Goal: Task Accomplishment & Management: Use online tool/utility

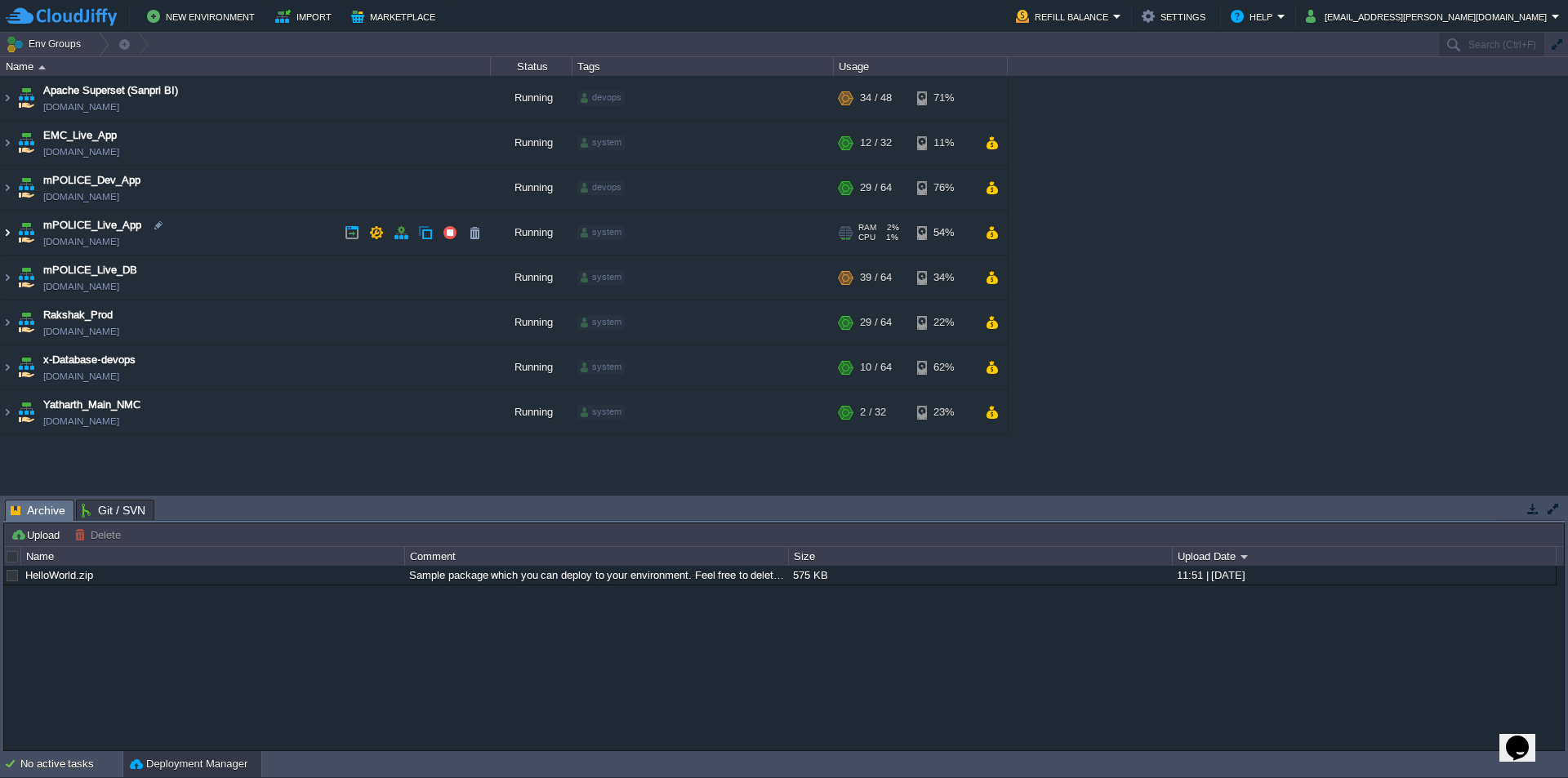
click at [7, 232] on img at bounding box center [7, 232] width 13 height 44
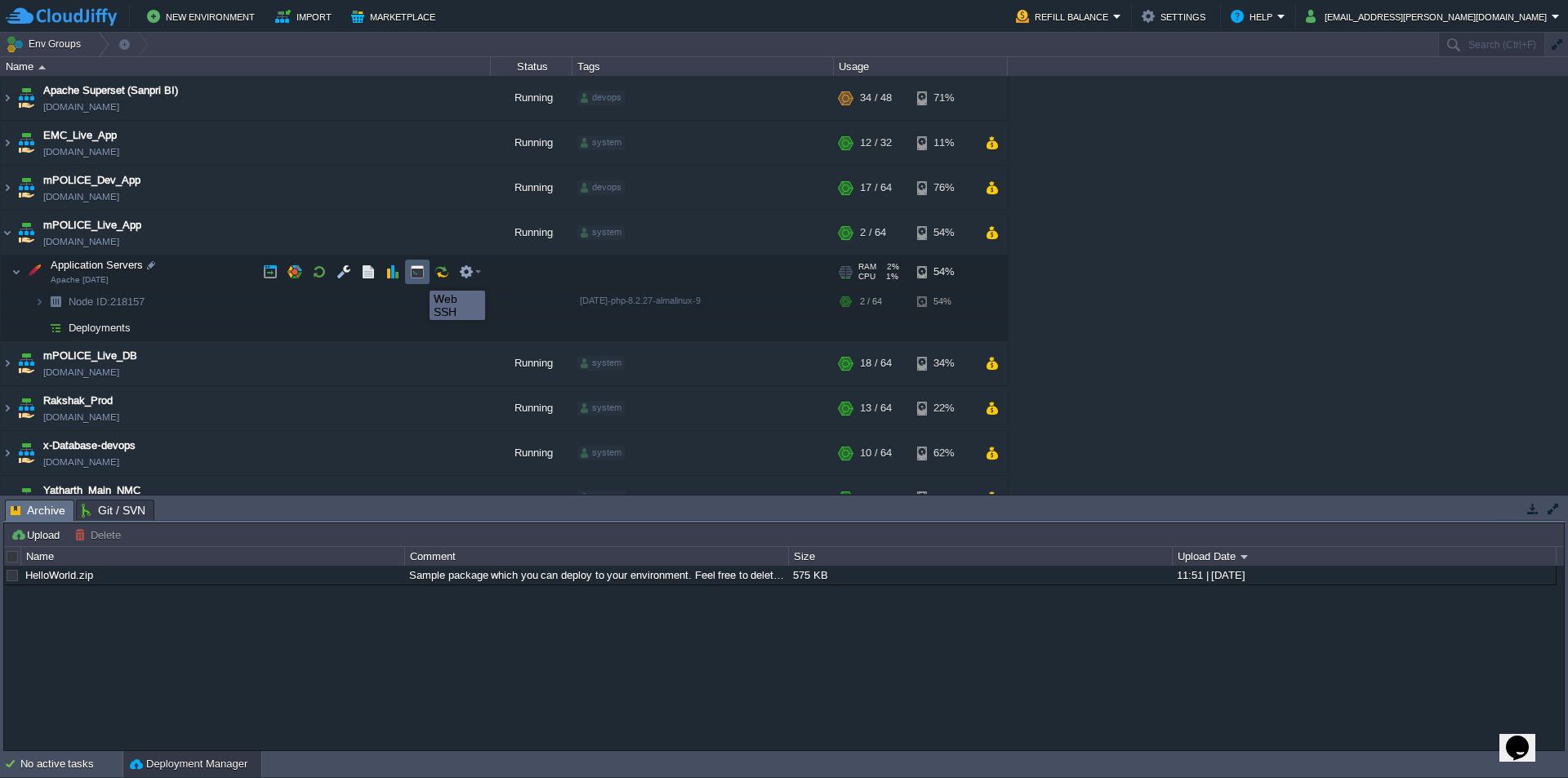
click at [417, 276] on button "button" at bounding box center [417, 272] width 15 height 15
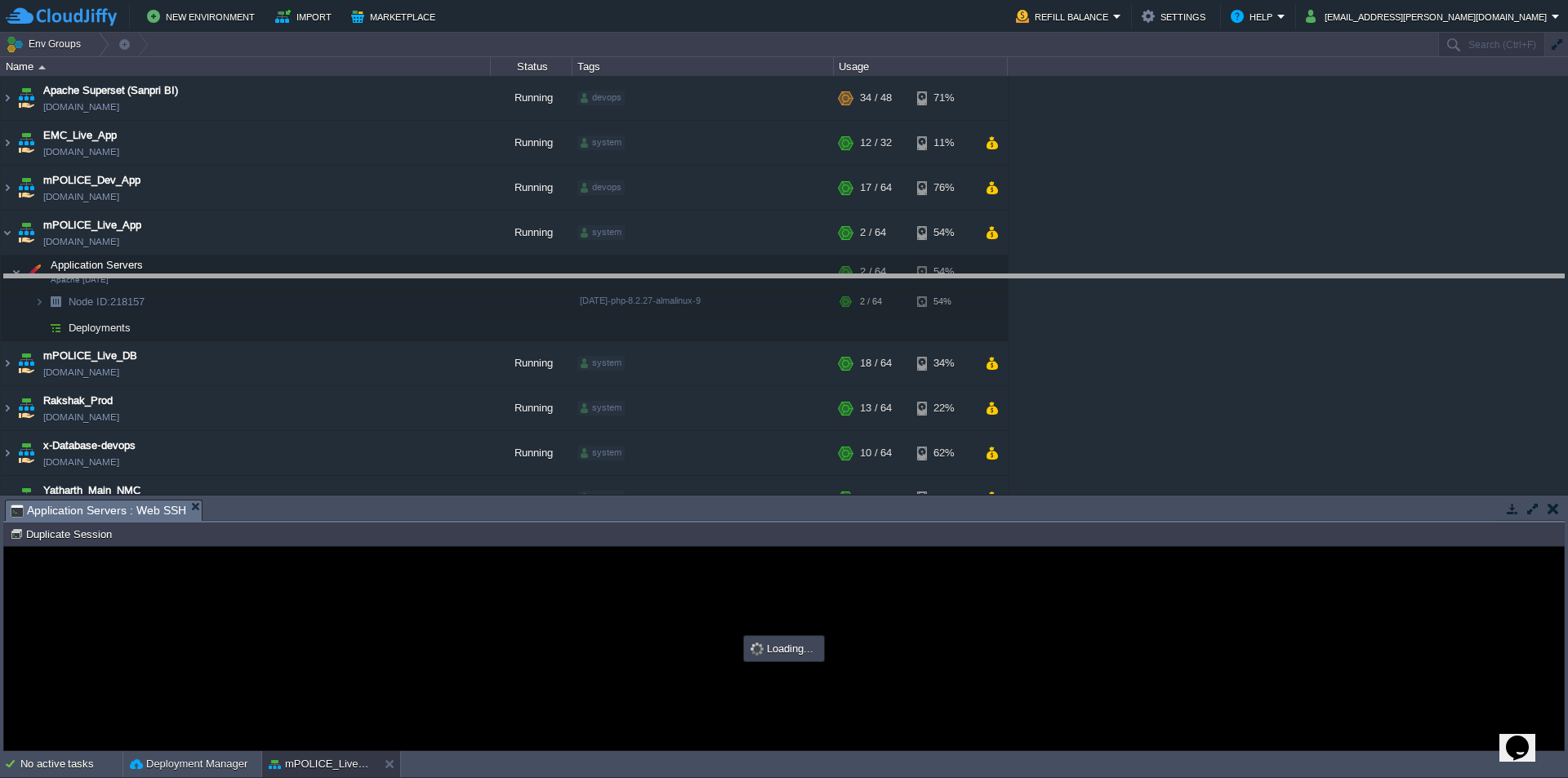
drag, startPoint x: 795, startPoint y: 521, endPoint x: 799, endPoint y: 244, distance: 277.0
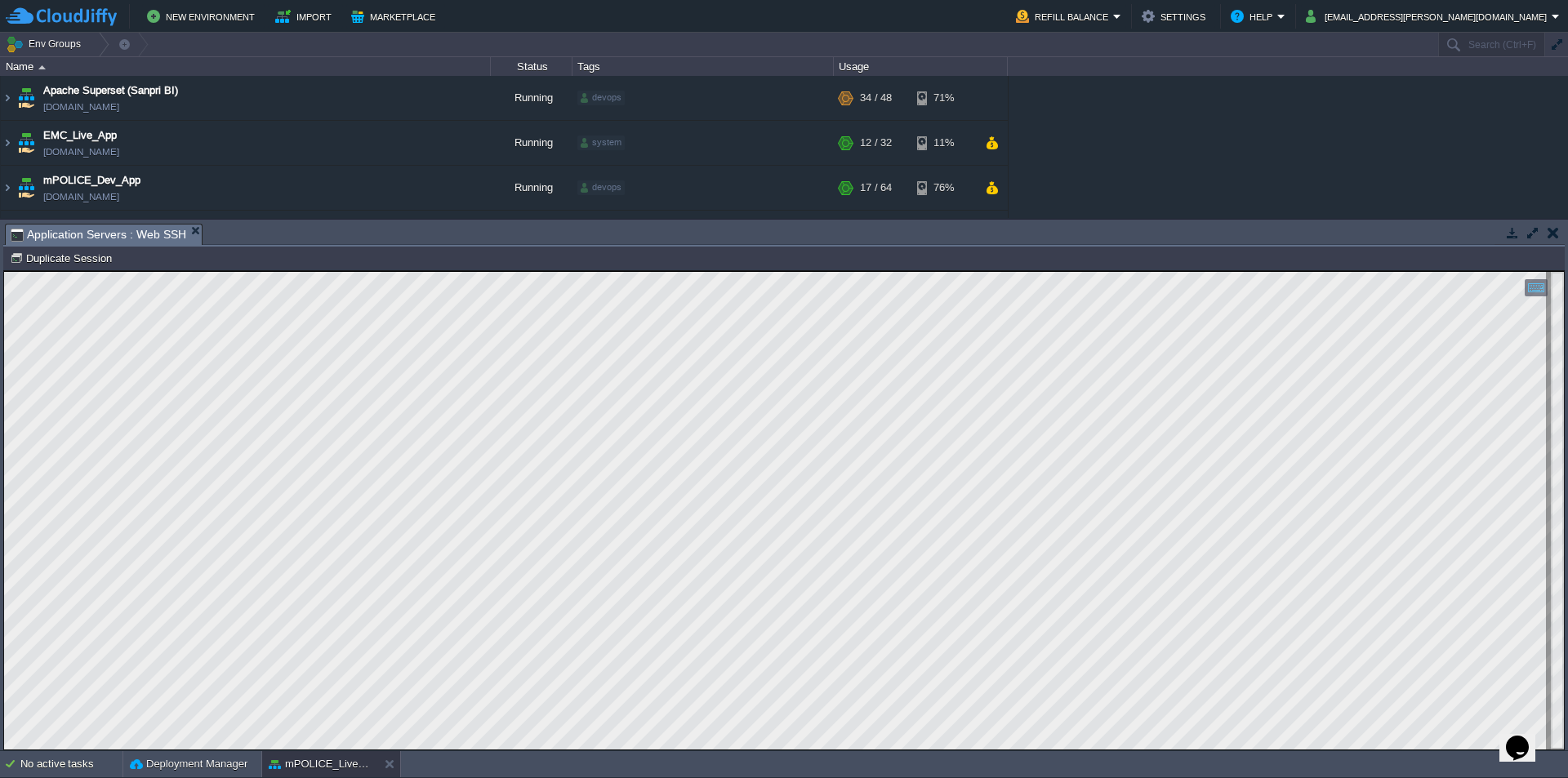
click at [4, 271] on html "Copy: Ctrl + Shift + C Paste: Ctrl + V Settings: Ctrl + Shift + Alt 0" at bounding box center [784, 271] width 1560 height 0
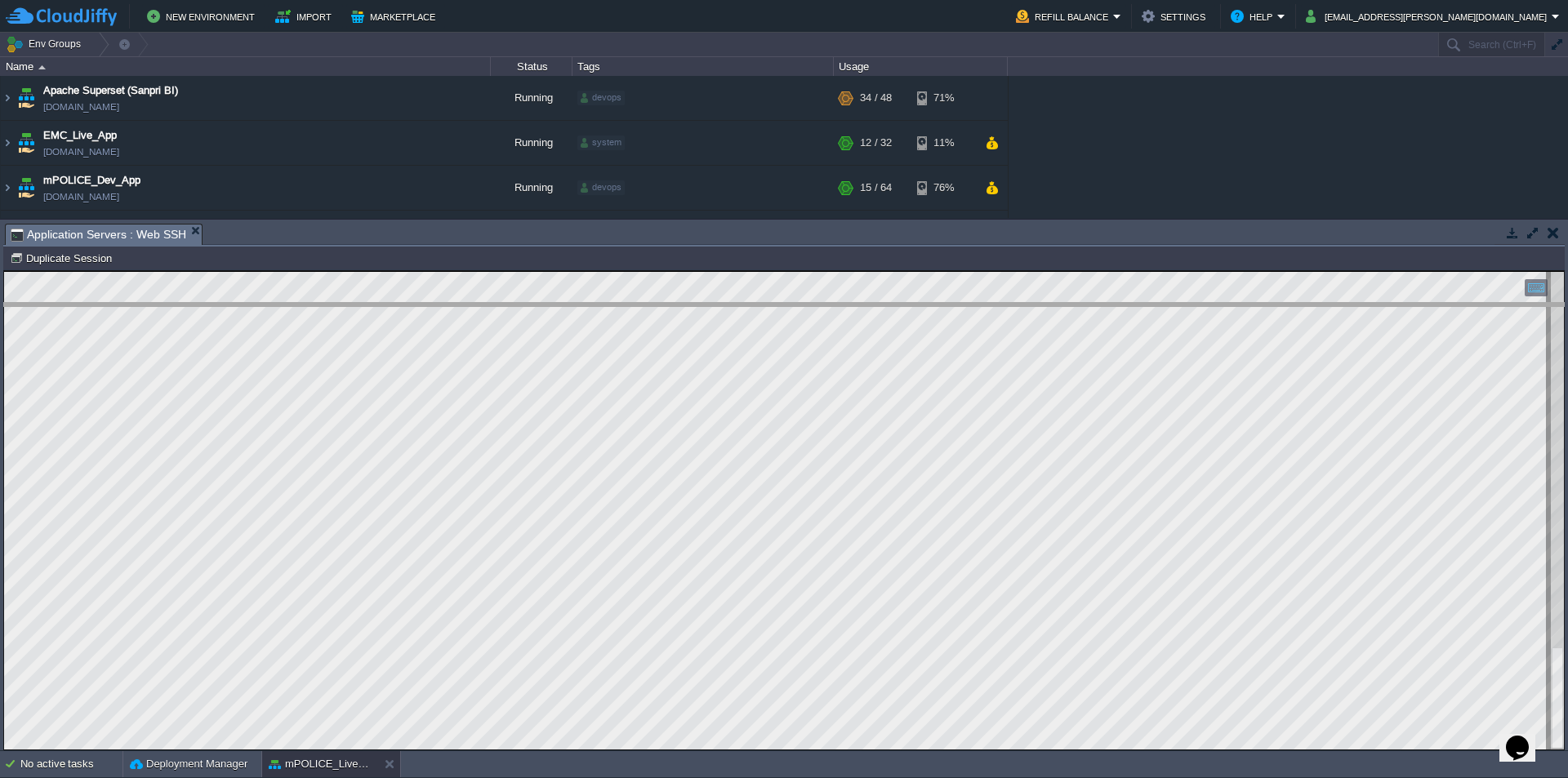
drag, startPoint x: 329, startPoint y: 244, endPoint x: 316, endPoint y: 524, distance: 280.3
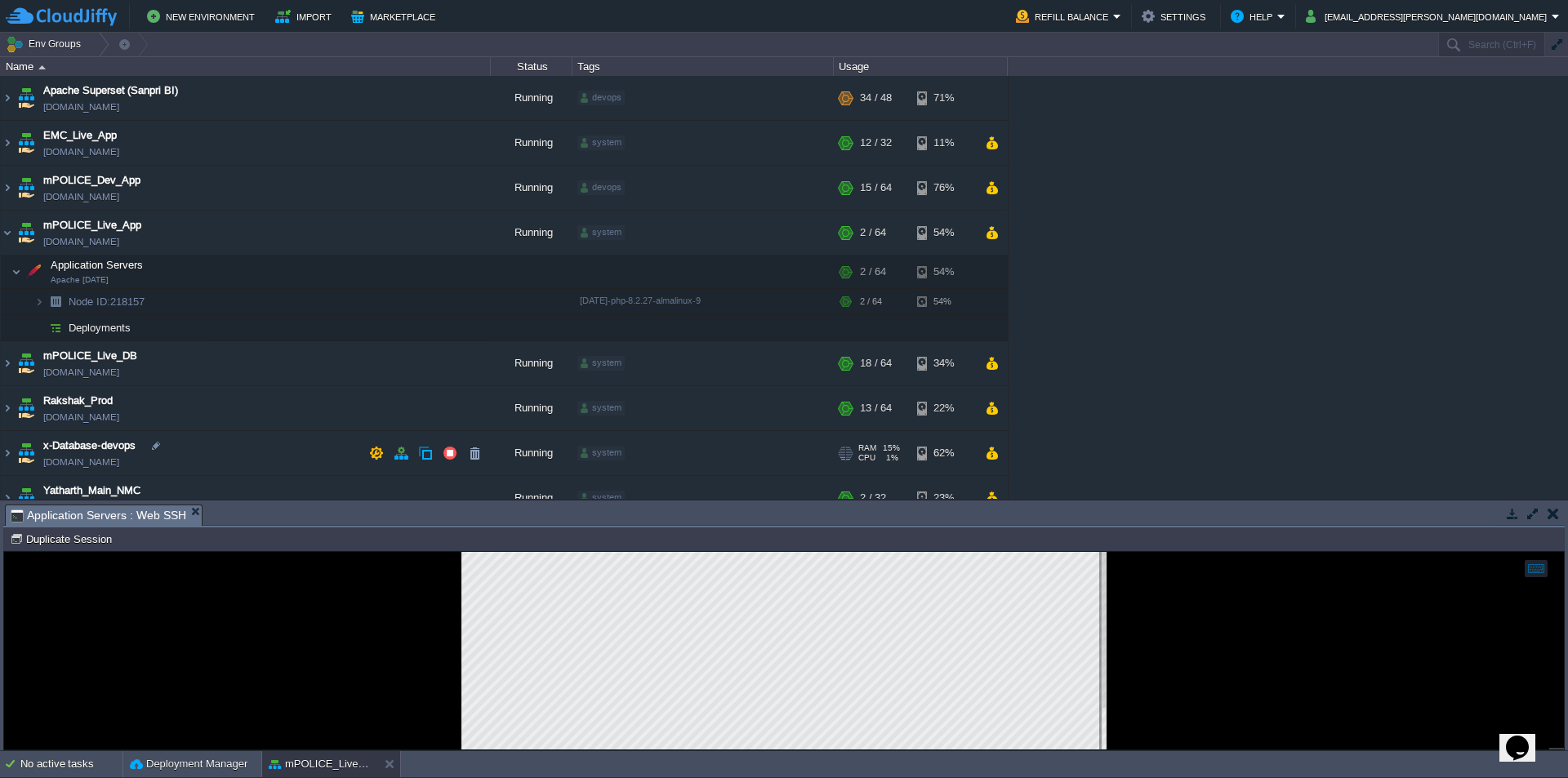
scroll to position [22, 0]
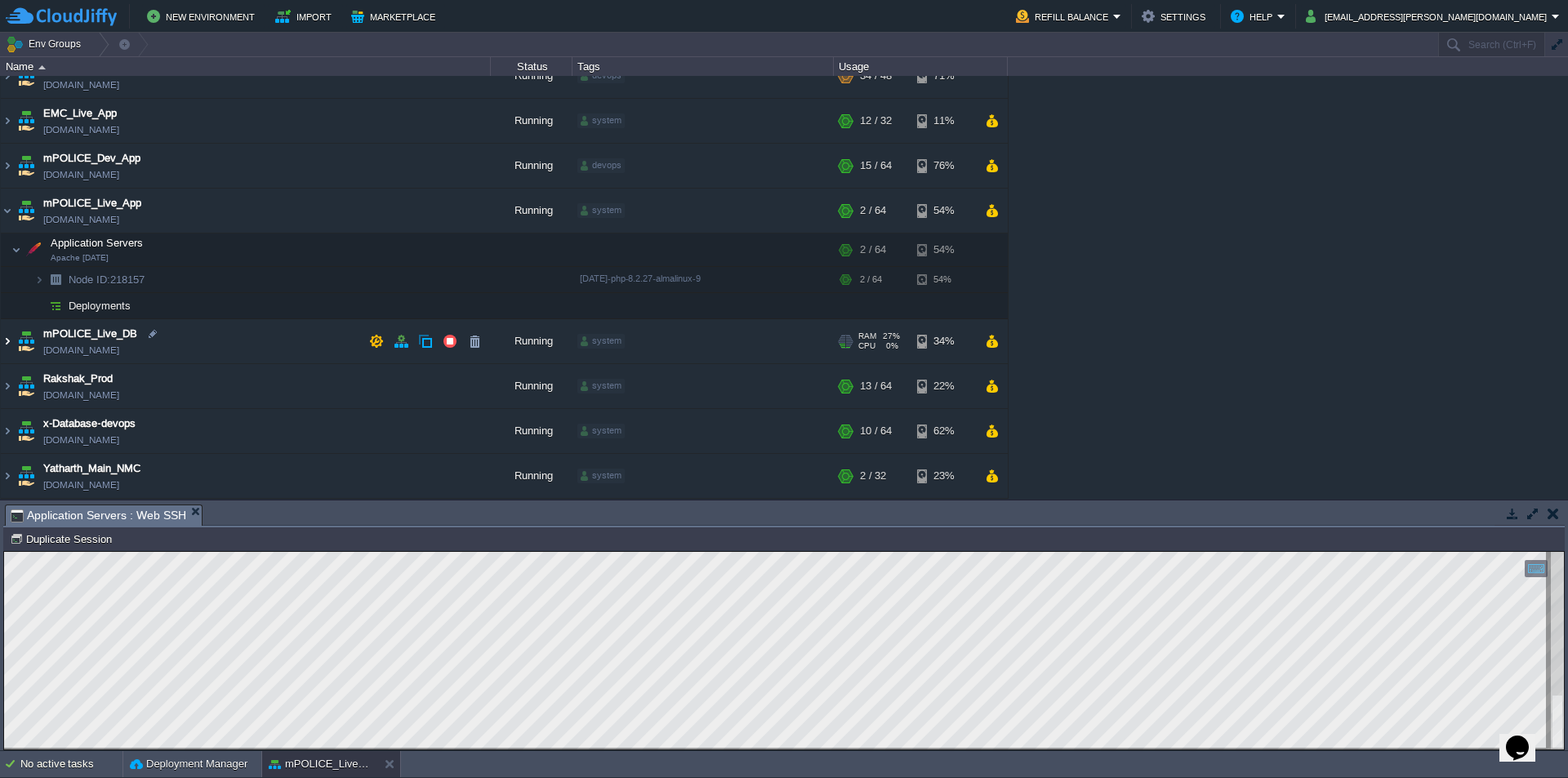
click at [2, 342] on img at bounding box center [7, 341] width 13 height 44
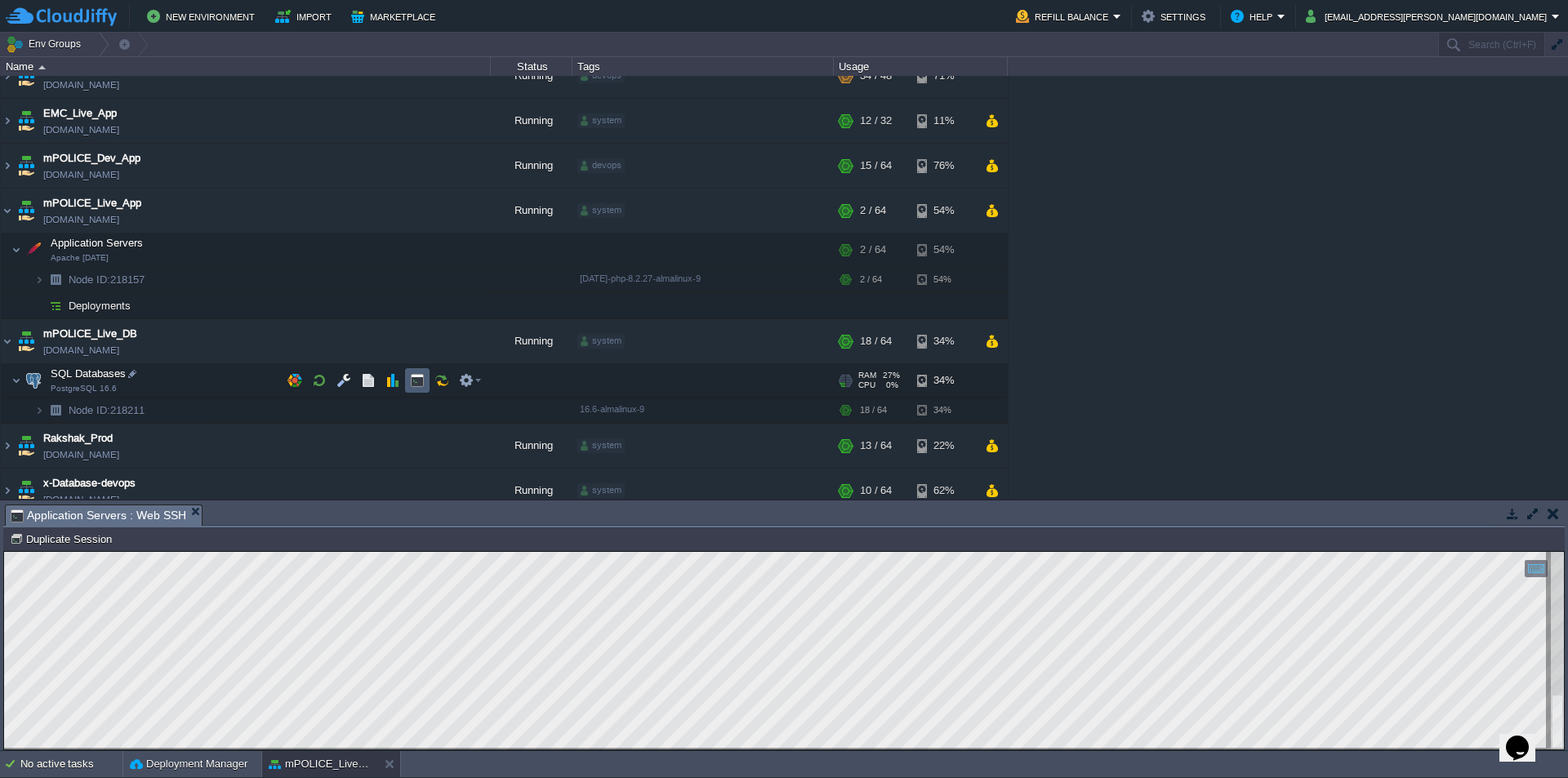
click at [417, 382] on button "button" at bounding box center [417, 381] width 15 height 15
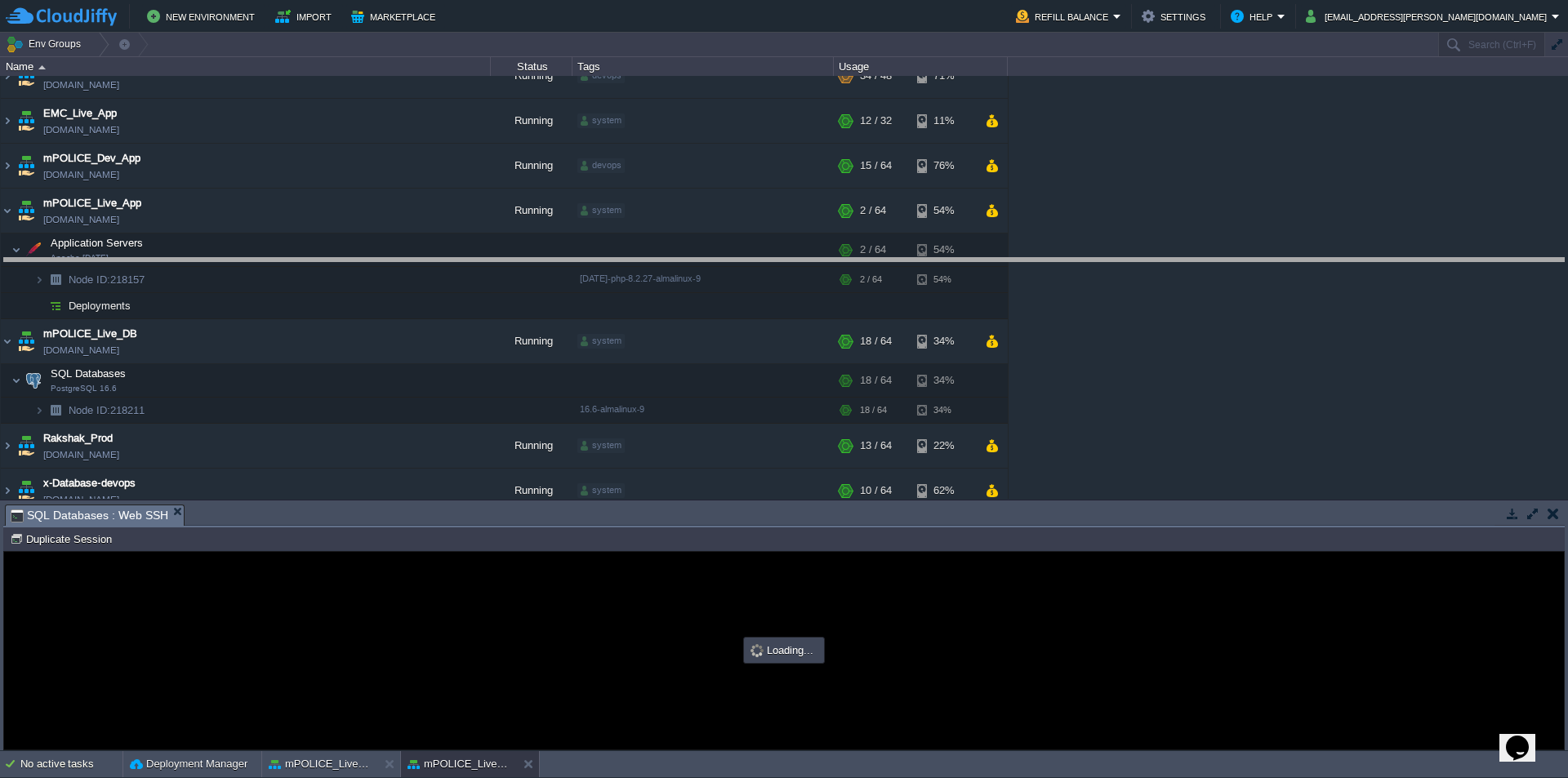
drag, startPoint x: 630, startPoint y: 526, endPoint x: 672, endPoint y: 279, distance: 250.5
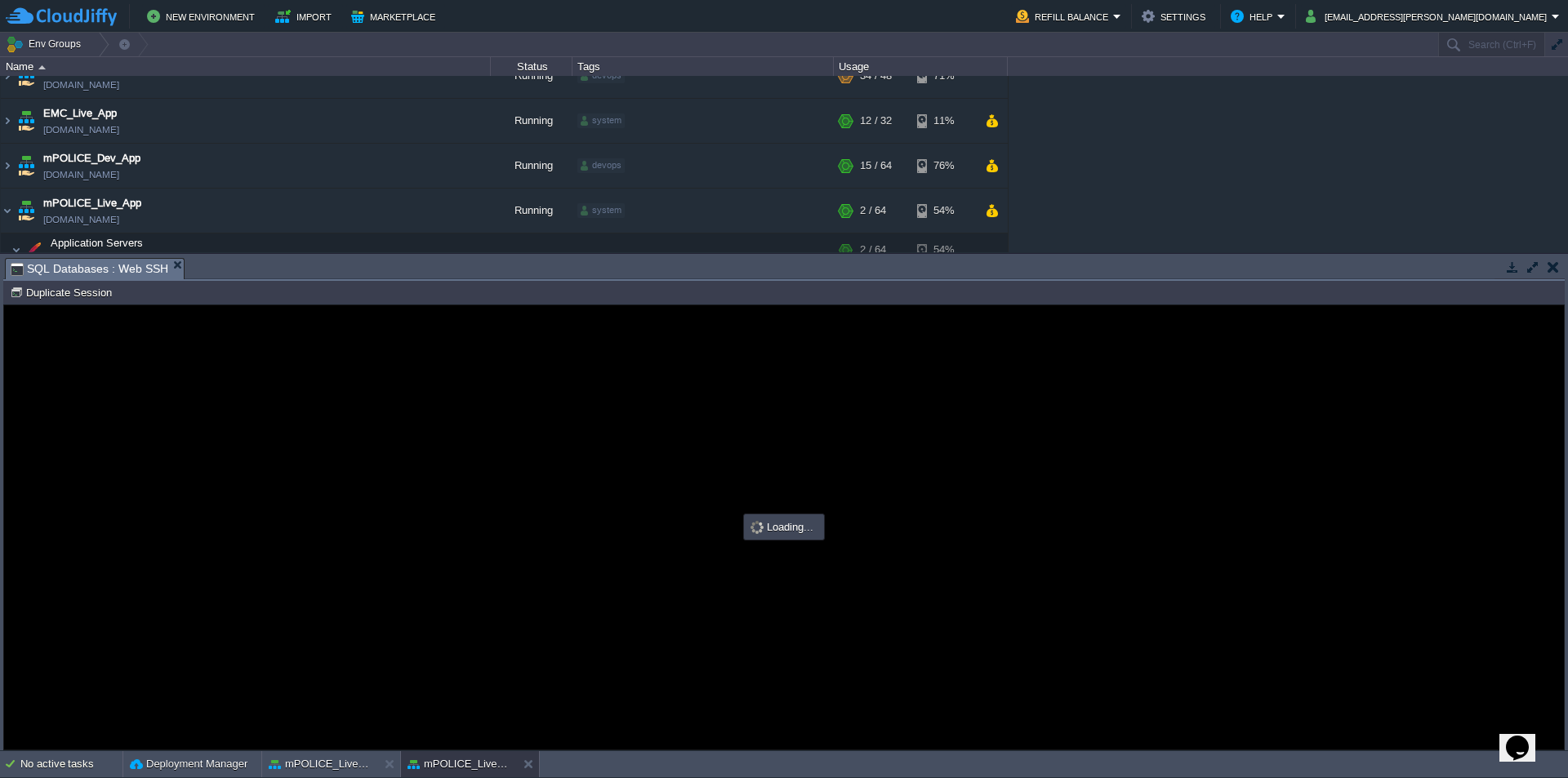
type input "#000000"
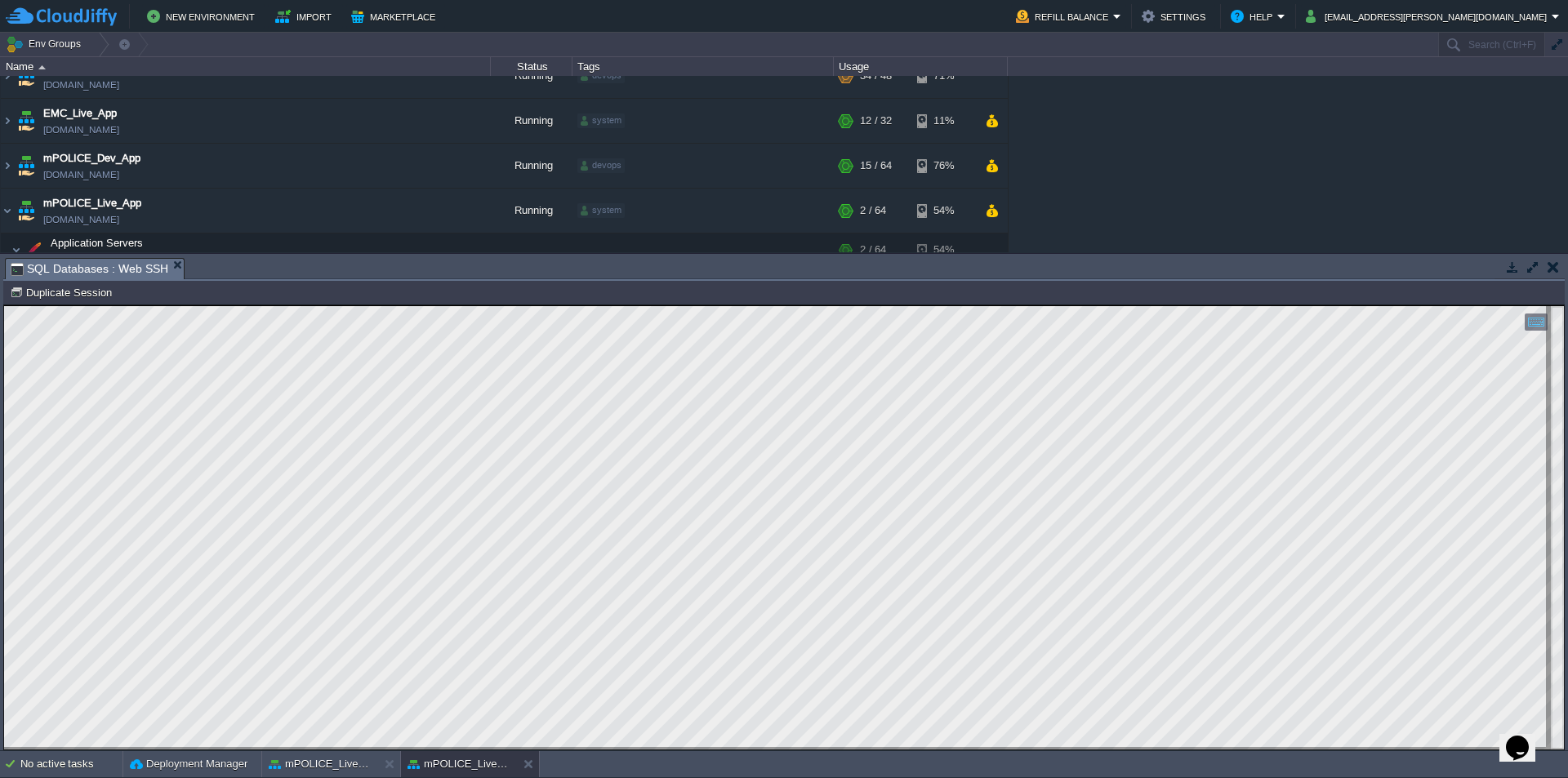
click at [4, 305] on html "Copy: Ctrl + Shift + C Paste: Ctrl + V Settings: Ctrl + Shift + Alt 0" at bounding box center [784, 305] width 1560 height 0
